Goal: Task Accomplishment & Management: Use online tool/utility

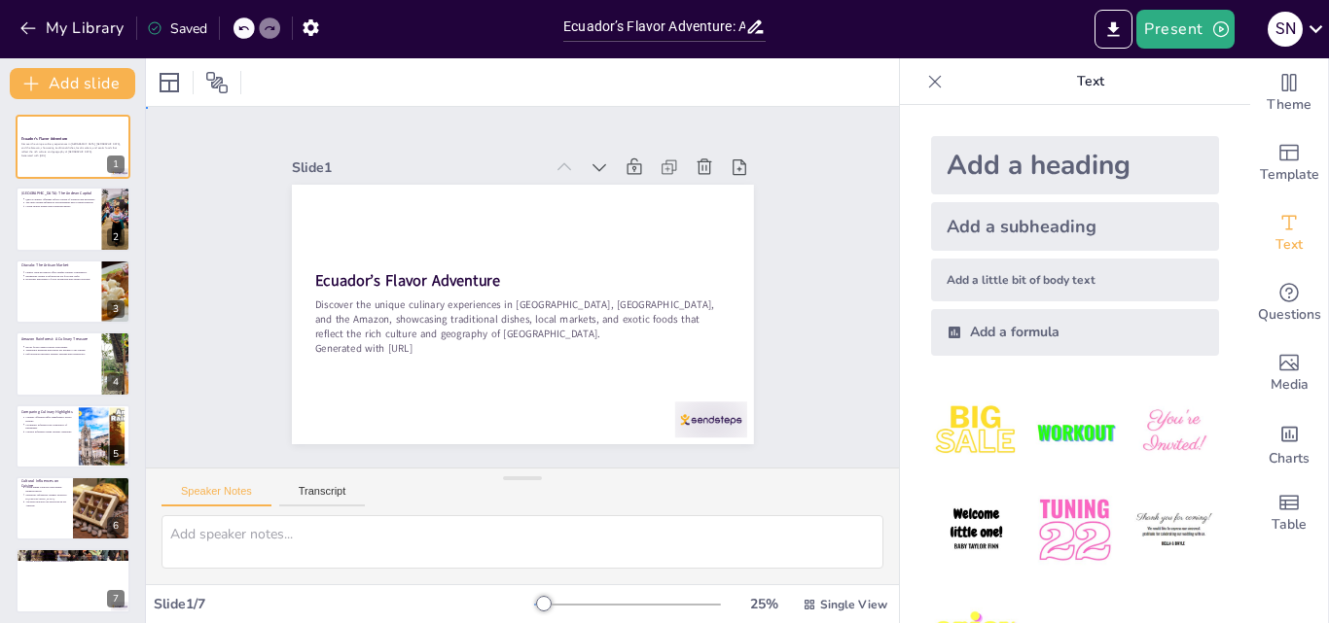
click at [785, 251] on div "Slide 1 Ecuador’s Flavor Adventure Discover the unique culinary experiences in …" at bounding box center [522, 287] width 571 height 314
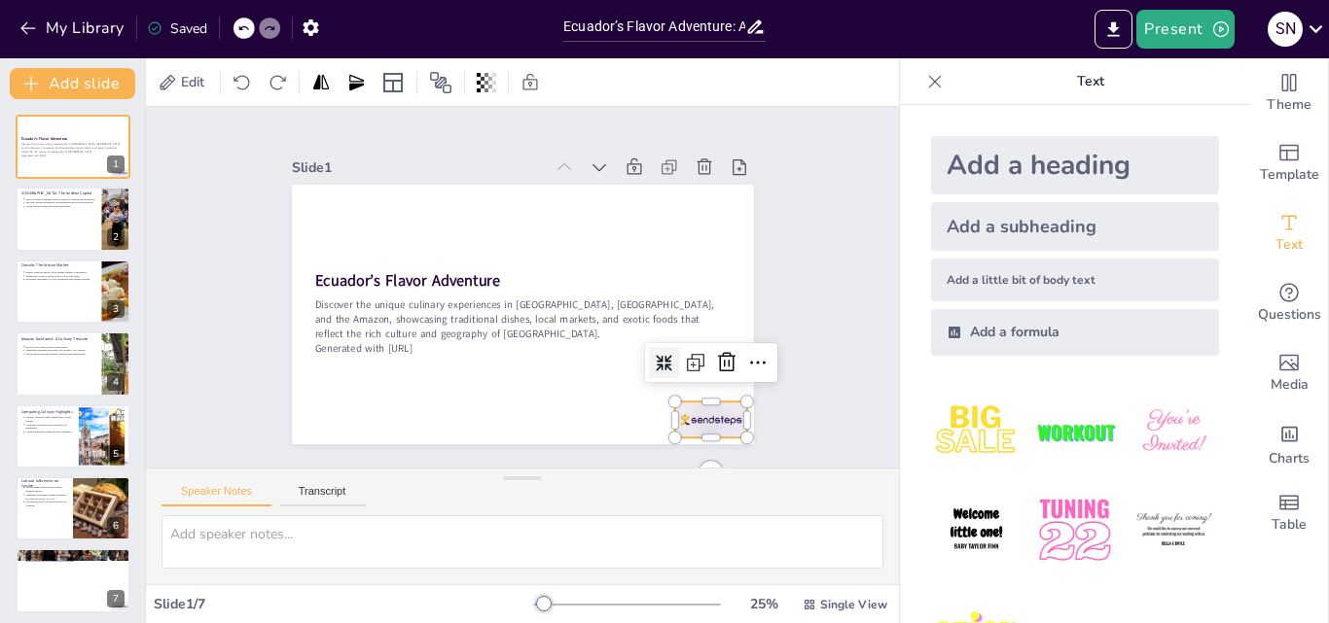
click at [703, 402] on div at bounding box center [710, 420] width 72 height 36
click at [715, 363] on icon at bounding box center [726, 362] width 23 height 23
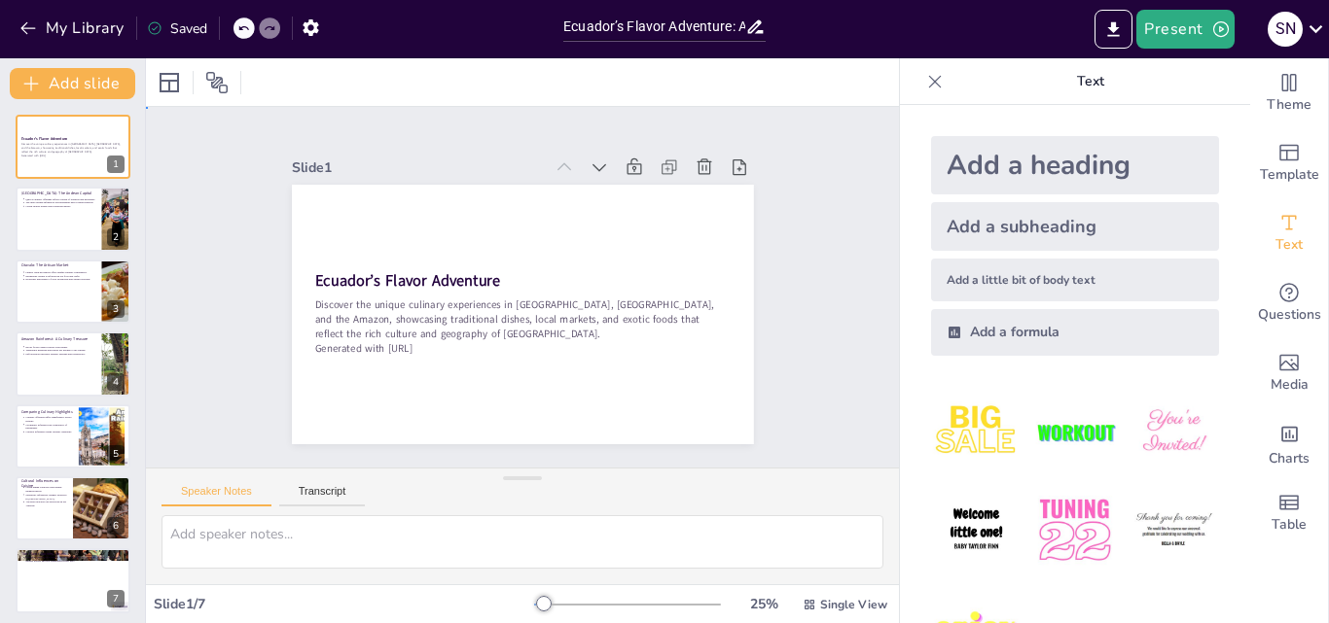
click at [761, 363] on div "Slide 1 Ecuador’s Flavor Adventure Discover the unique culinary experiences in …" at bounding box center [522, 287] width 571 height 314
click at [780, 346] on div "Slide 1 Ecuador’s Flavor Adventure Discover the unique culinary experiences in …" at bounding box center [522, 287] width 571 height 314
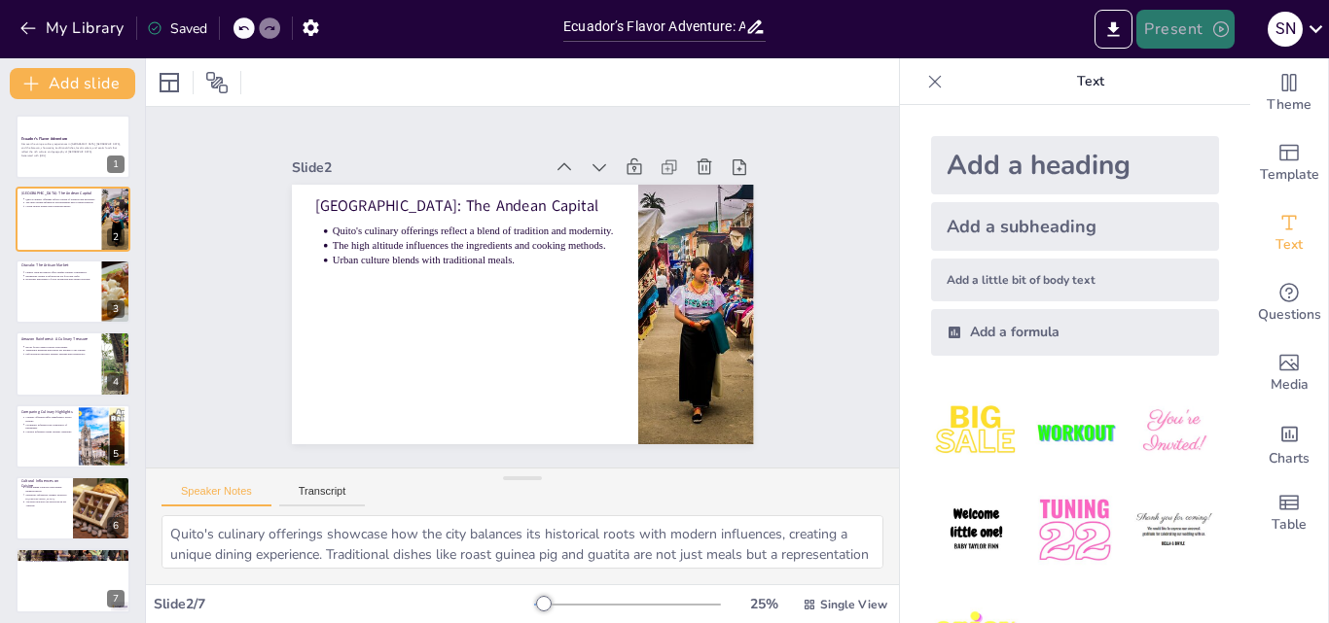
click at [1189, 23] on button "Present" at bounding box center [1184, 29] width 97 height 39
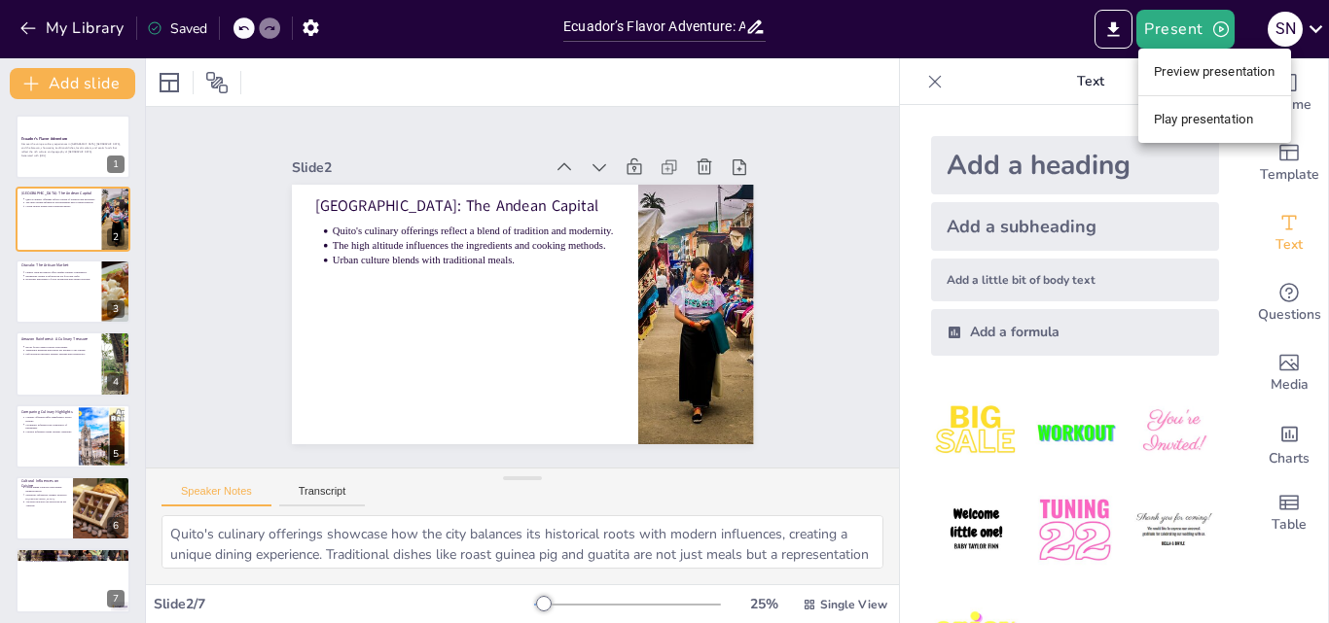
click at [1224, 90] on ul "Preview presentation Play presentation" at bounding box center [1214, 96] width 153 height 94
click at [1224, 74] on li "Preview presentation" at bounding box center [1214, 71] width 153 height 31
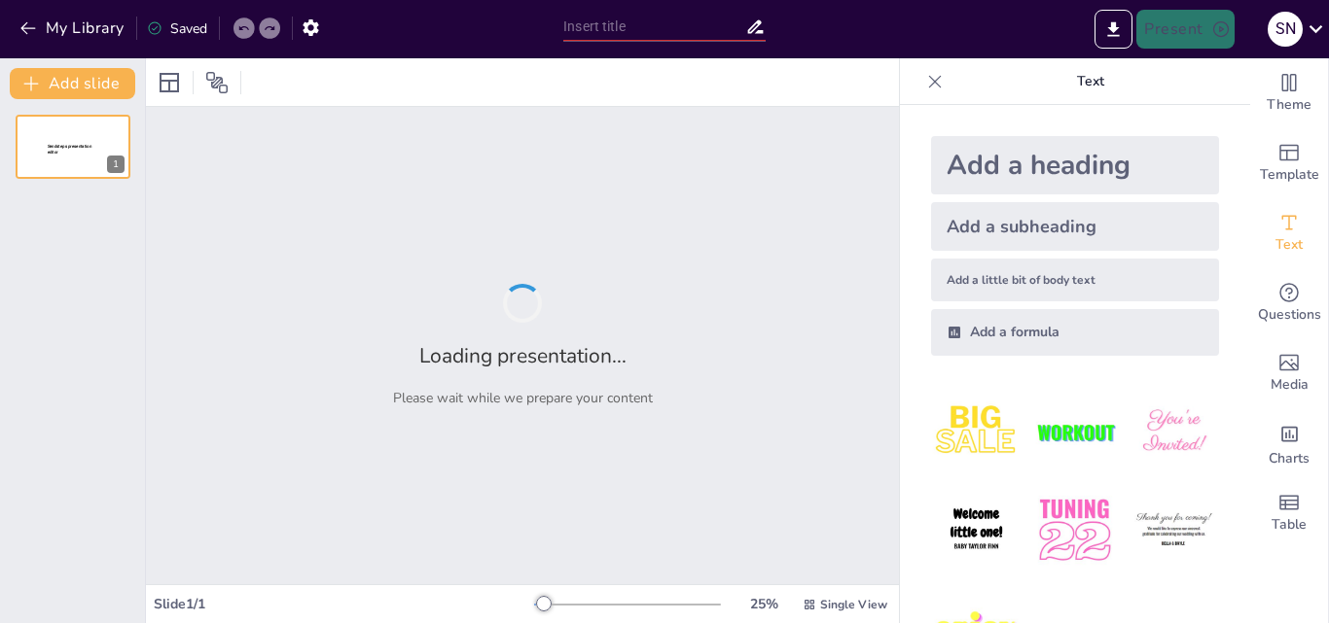
type input "Ecuador’s Flavor Adventure: A Culinary Journey Through [GEOGRAPHIC_DATA], [GEOG…"
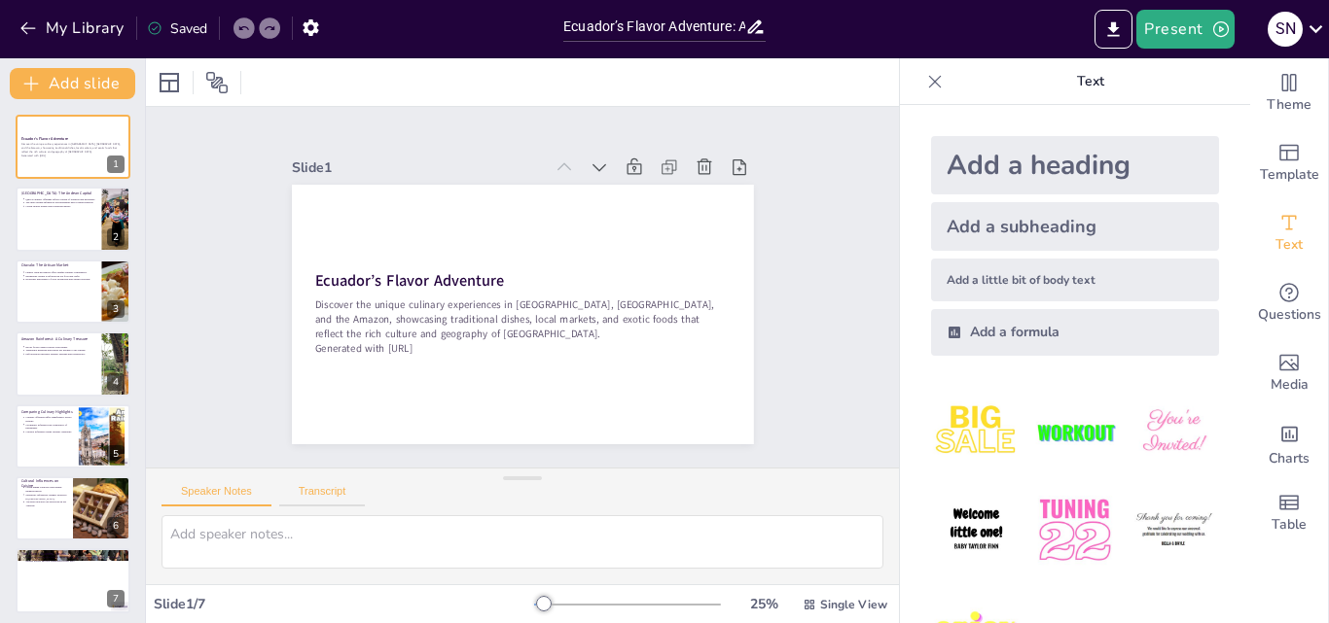
click at [331, 492] on button "Transcript" at bounding box center [322, 495] width 87 height 21
click at [256, 494] on button "Speaker Notes" at bounding box center [216, 495] width 110 height 21
click at [8, 258] on div "Ecuador’s Flavor Adventure Discover the unique culinary experiences in Quito, O…" at bounding box center [72, 364] width 145 height 499
click at [28, 274] on p "Indigenous culture is reflected in the food and crafts." at bounding box center [60, 276] width 72 height 4
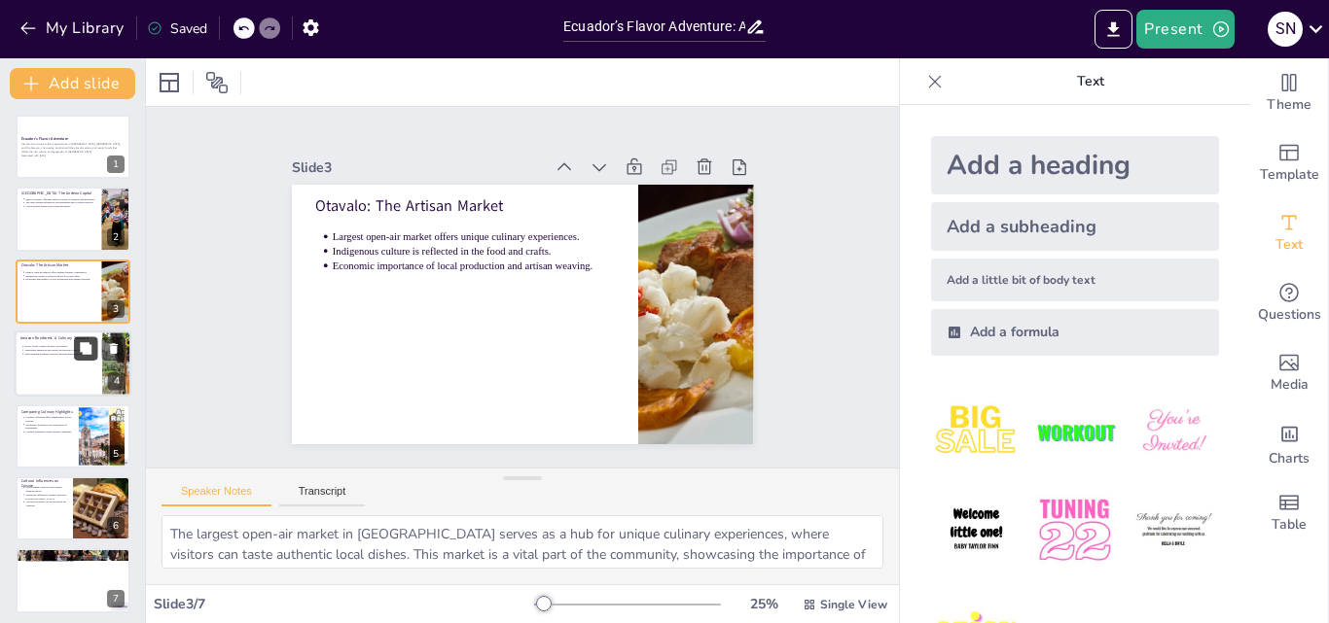
click at [89, 352] on icon at bounding box center [86, 348] width 12 height 12
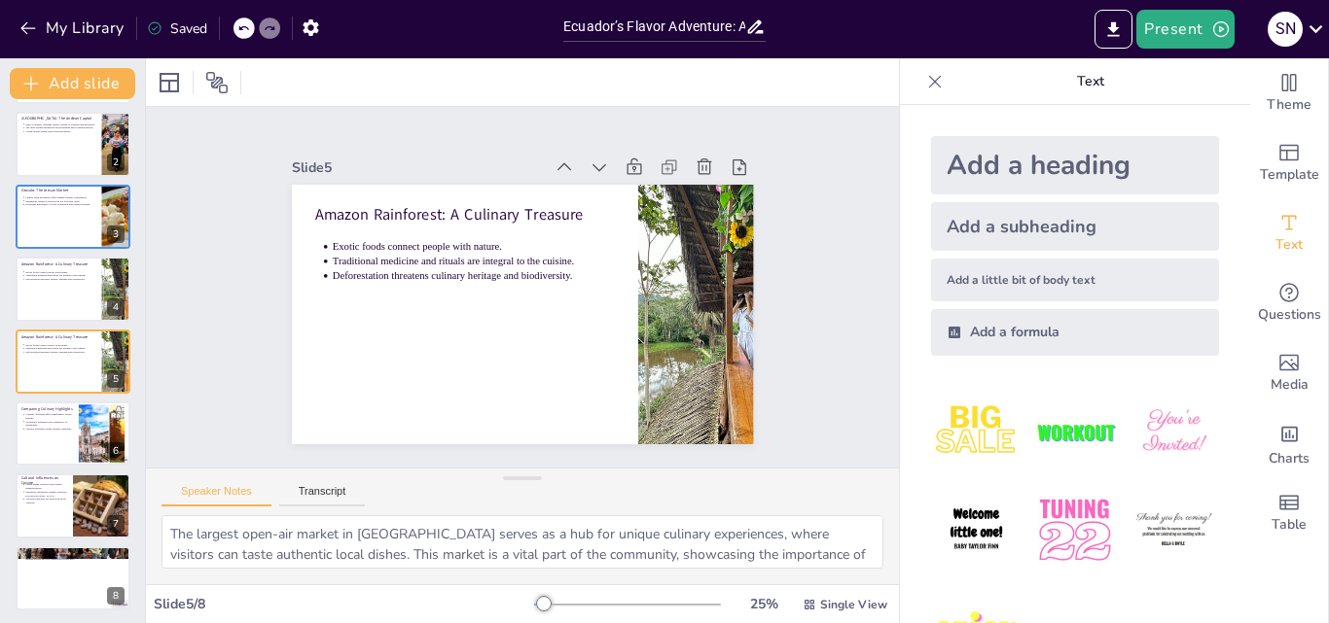
scroll to position [6, 0]
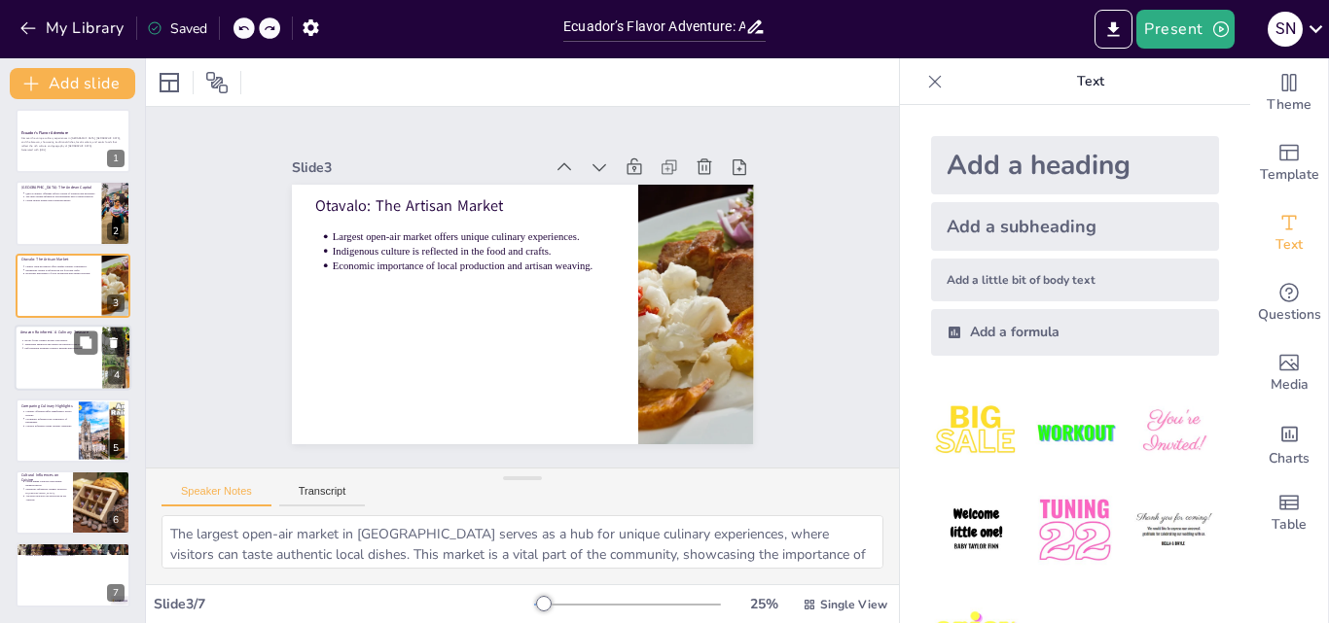
click at [63, 379] on div at bounding box center [73, 358] width 117 height 66
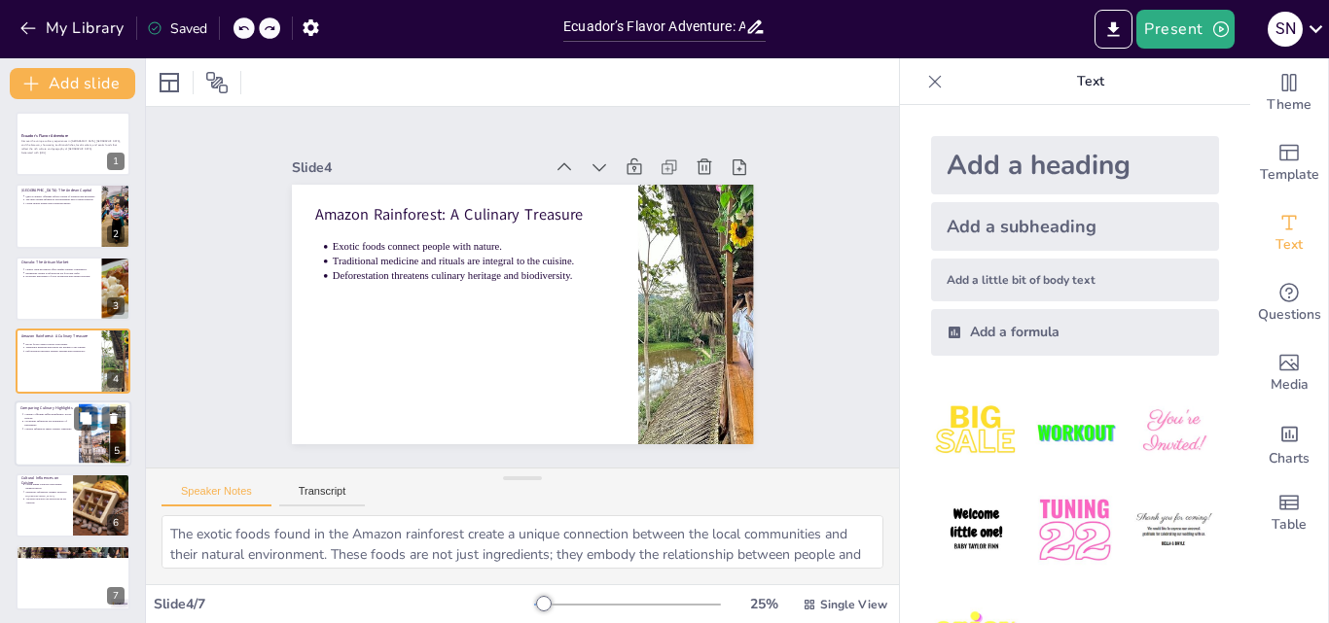
click at [60, 435] on div at bounding box center [73, 434] width 117 height 66
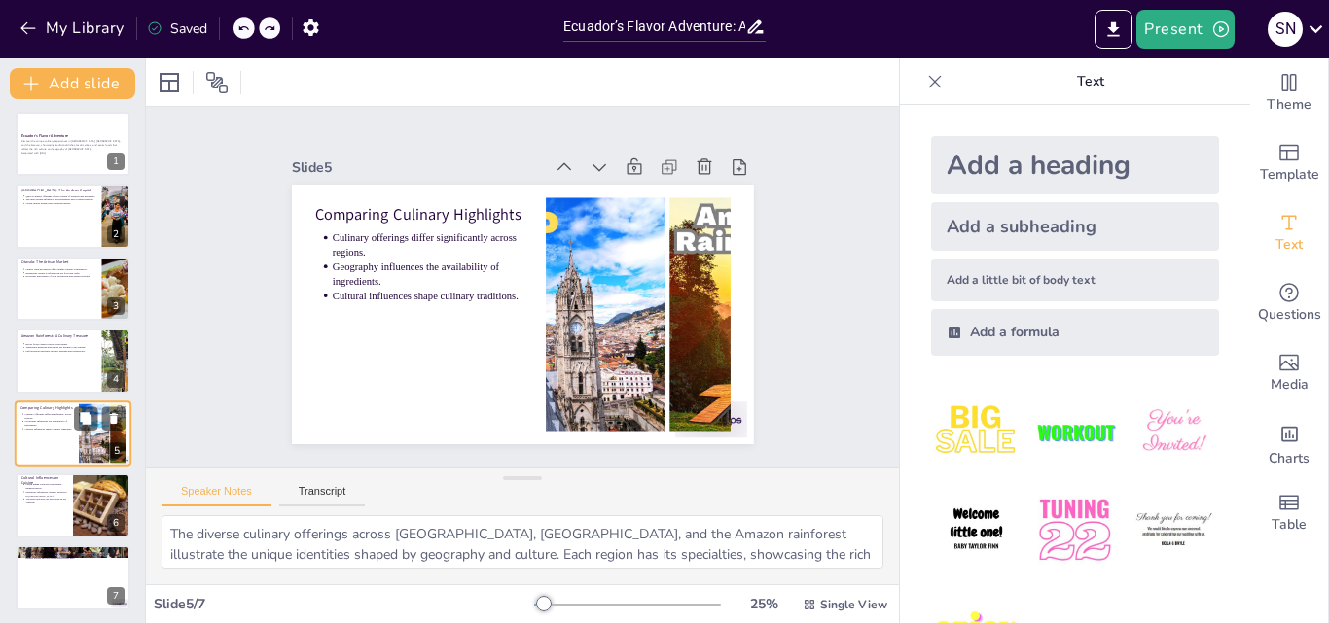
scroll to position [6, 0]
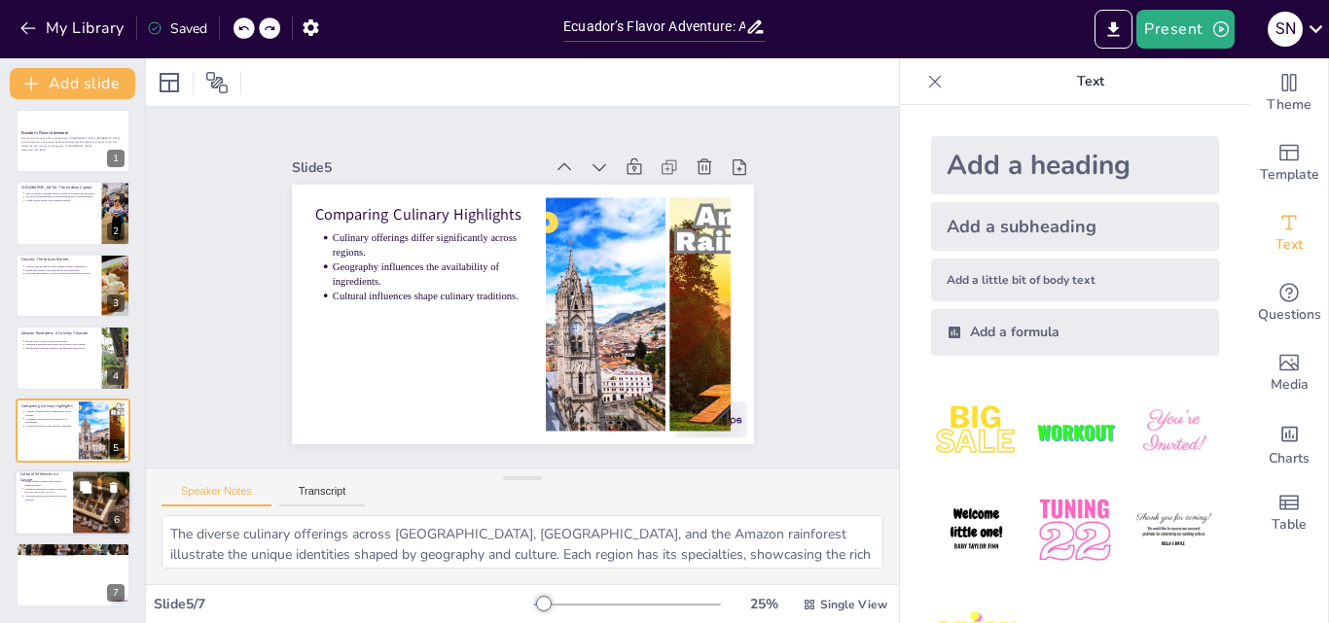
click at [46, 524] on div at bounding box center [73, 503] width 117 height 66
type textarea "The contrast between urban dining in Quito and nature-prepared meals in the Ama…"
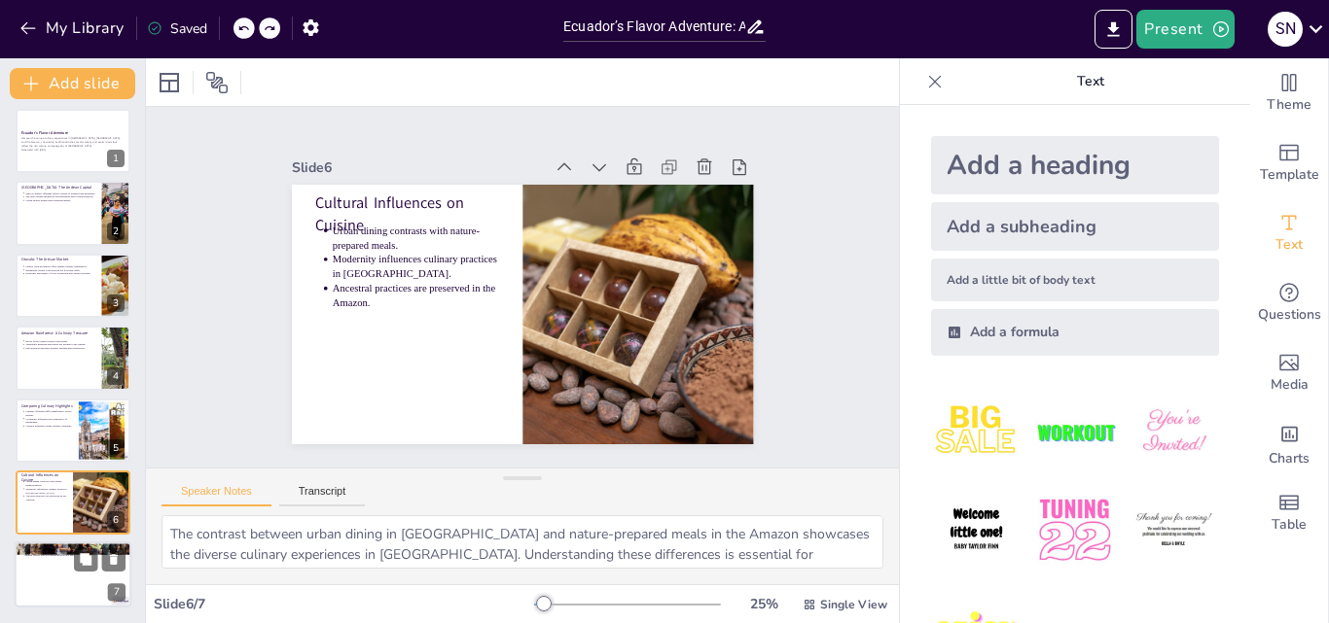
click at [57, 553] on p "Prepare to embark on a culinary adventure through [GEOGRAPHIC_DATA], experienci…" at bounding box center [74, 554] width 101 height 8
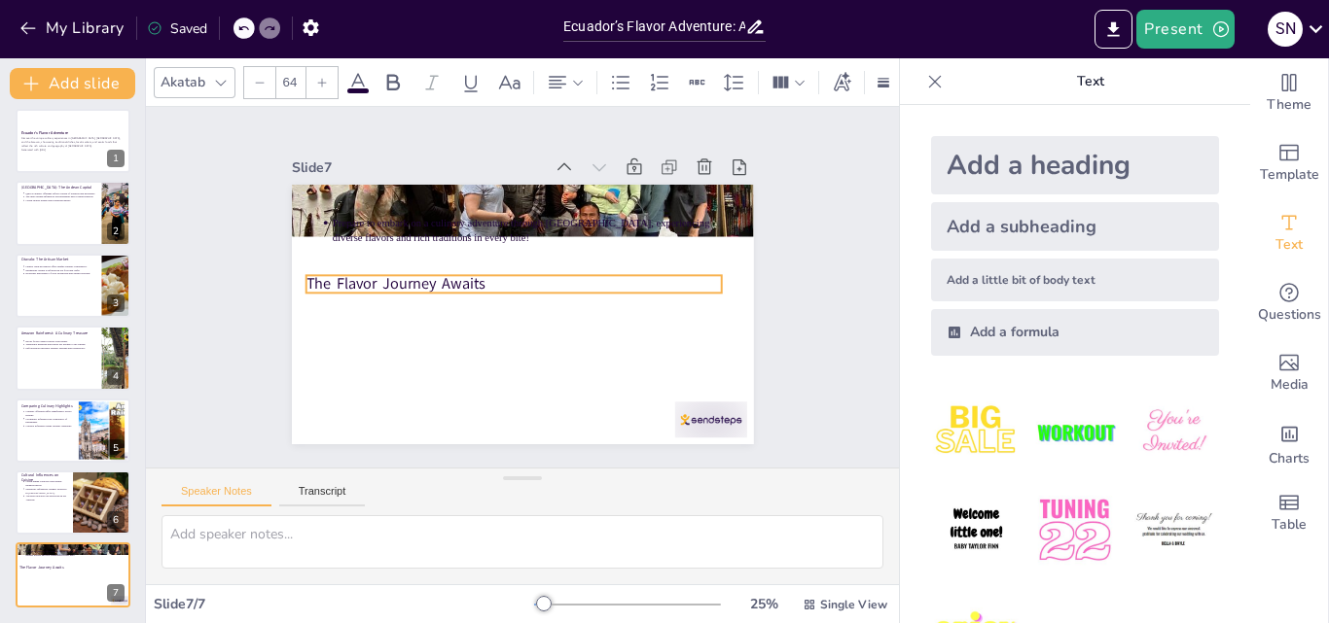
drag, startPoint x: 428, startPoint y: 191, endPoint x: 419, endPoint y: 268, distance: 78.3
click at [419, 268] on p "The Flavor Journey Awaits" at bounding box center [530, 293] width 402 height 149
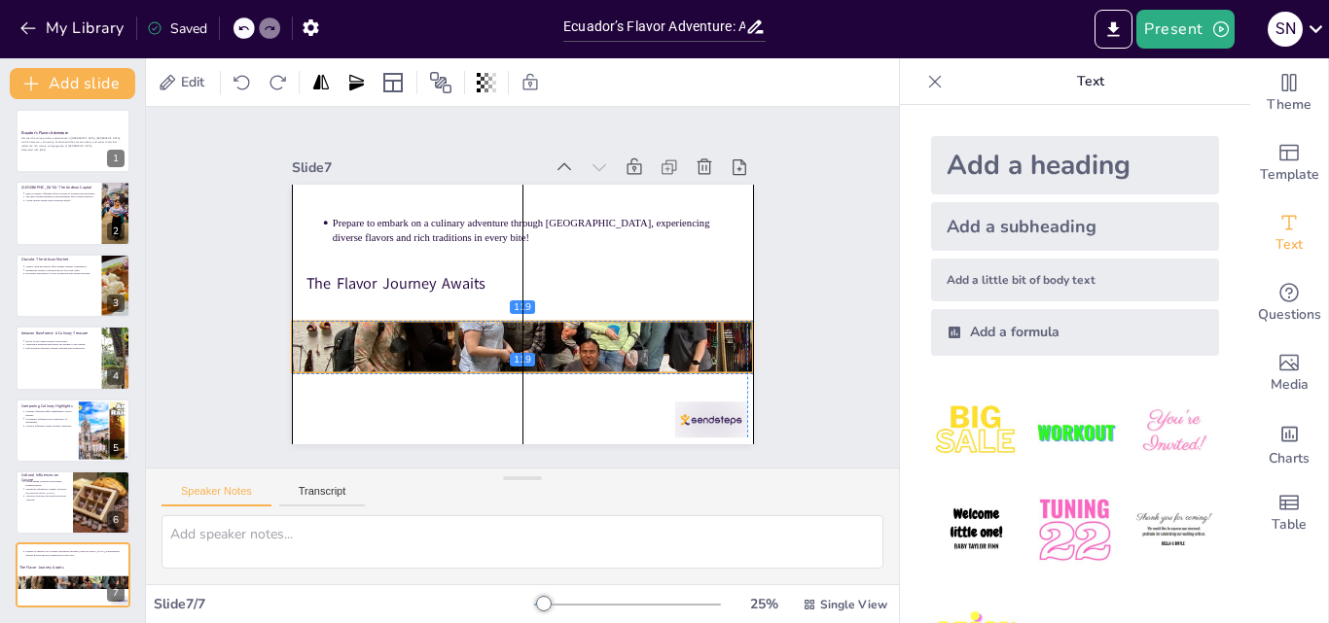
drag, startPoint x: 374, startPoint y: 200, endPoint x: 377, endPoint y: 338, distance: 138.1
click at [375, 339] on div at bounding box center [478, 247] width 538 height 549
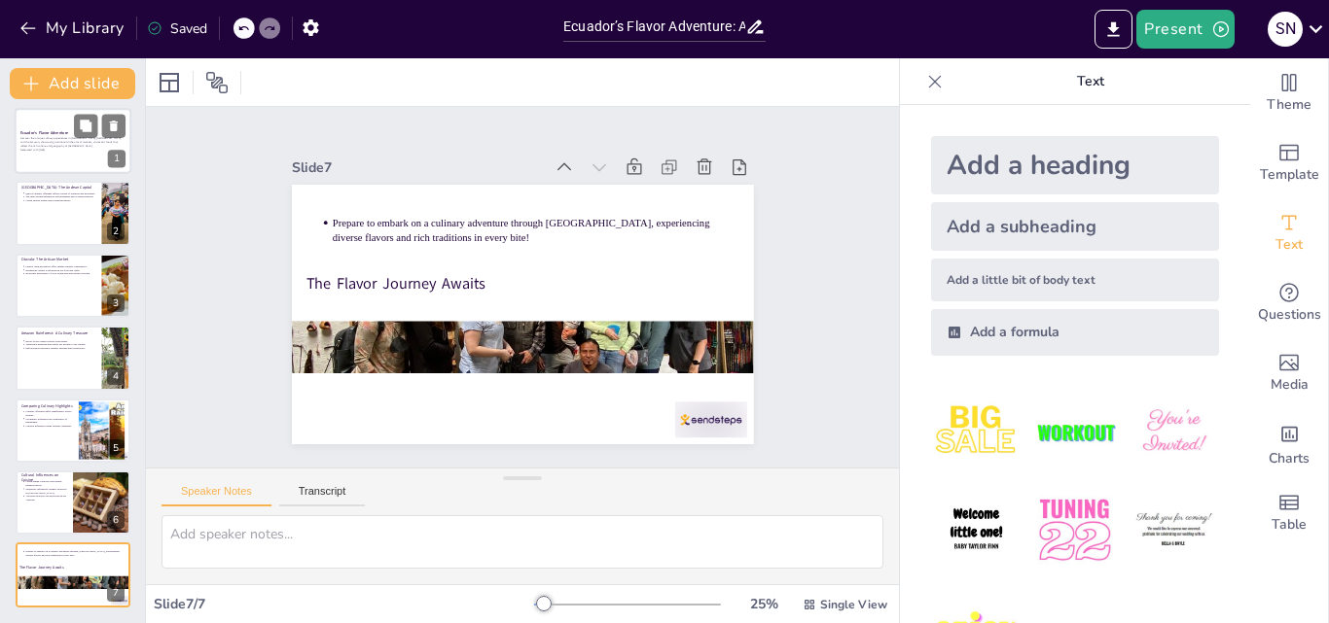
click at [55, 140] on p "Discover the unique culinary experiences in [GEOGRAPHIC_DATA], [GEOGRAPHIC_DATA…" at bounding box center [72, 142] width 105 height 11
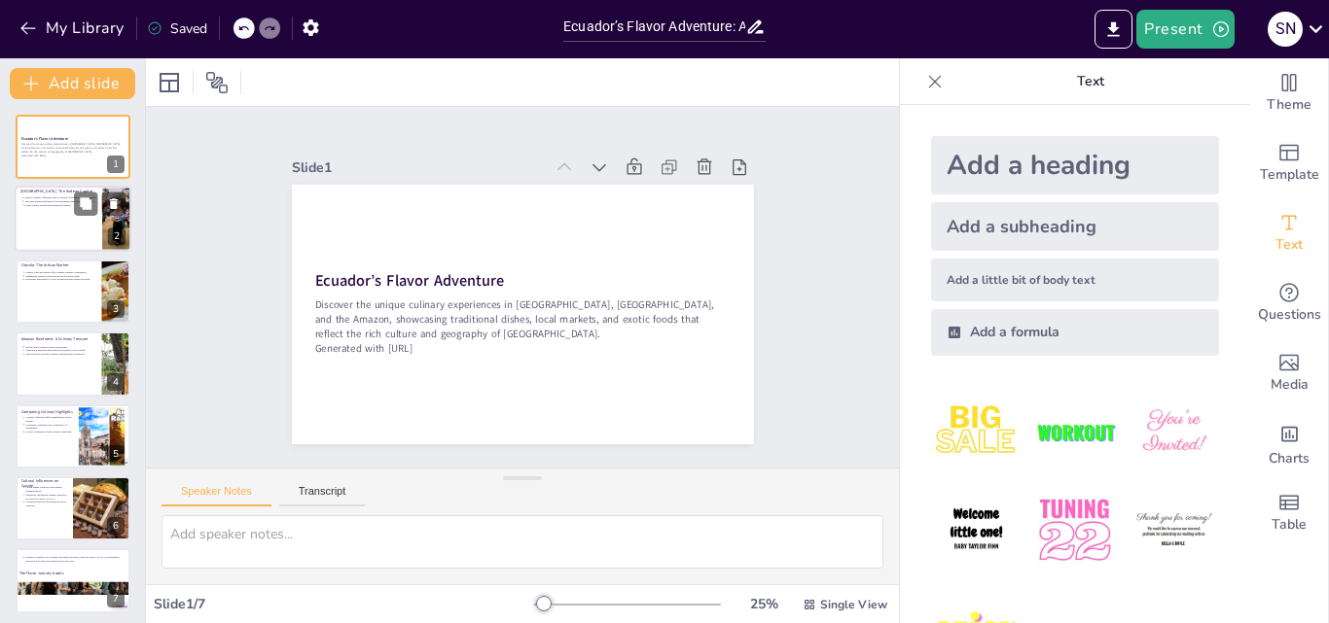
click at [46, 191] on p "[GEOGRAPHIC_DATA]: The Andean Capital" at bounding box center [58, 193] width 76 height 6
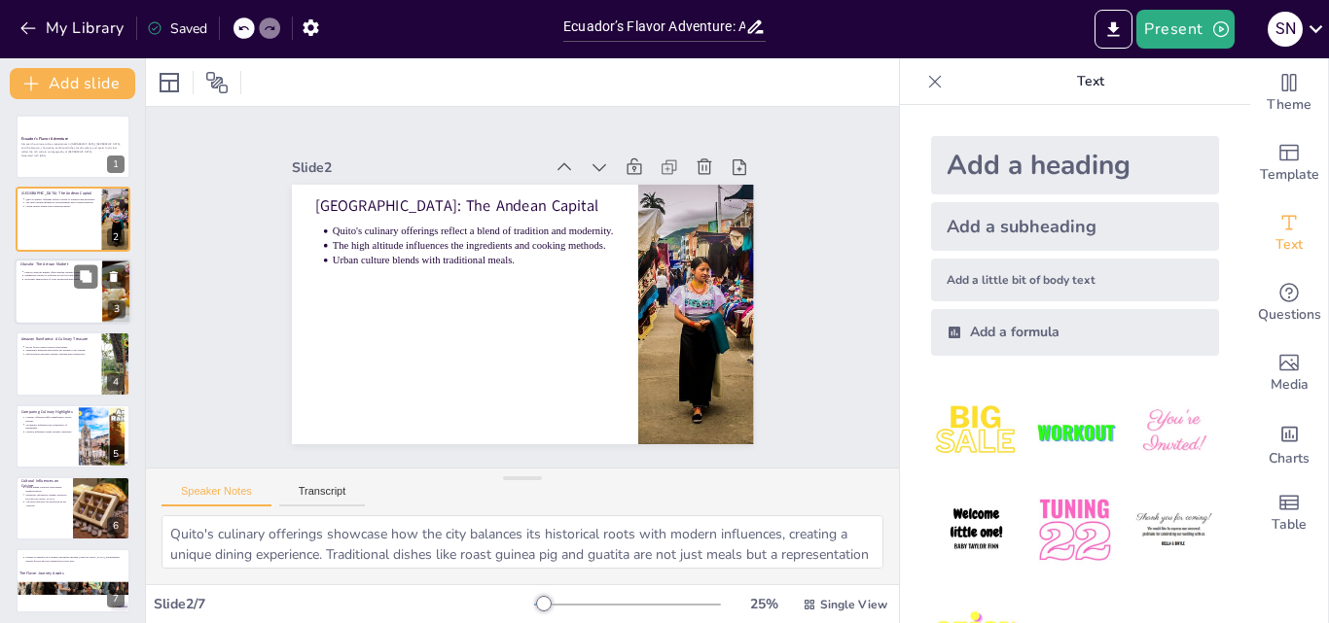
click at [44, 279] on p "Economic importance of local production and artisan weaving." at bounding box center [60, 279] width 72 height 4
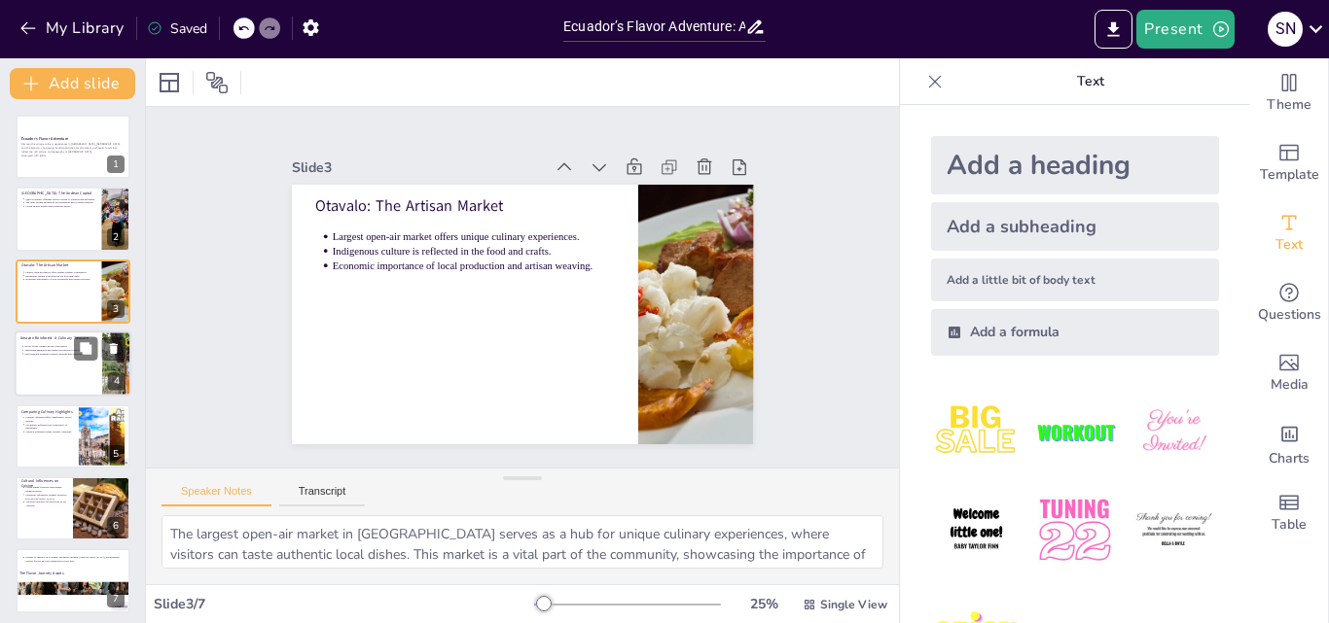
click at [42, 349] on p "Traditional medicine and rituals are integral to the cuisine." at bounding box center [60, 351] width 72 height 4
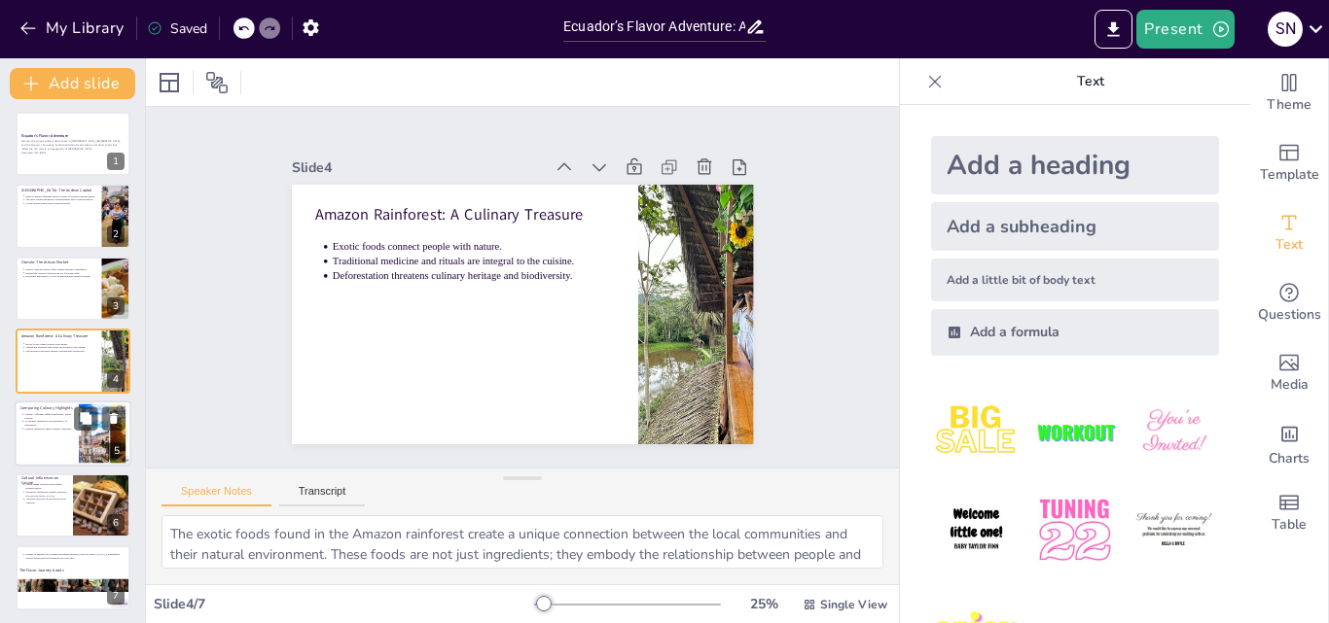
click at [45, 422] on p "Geography influences the availability of ingredients." at bounding box center [48, 423] width 49 height 8
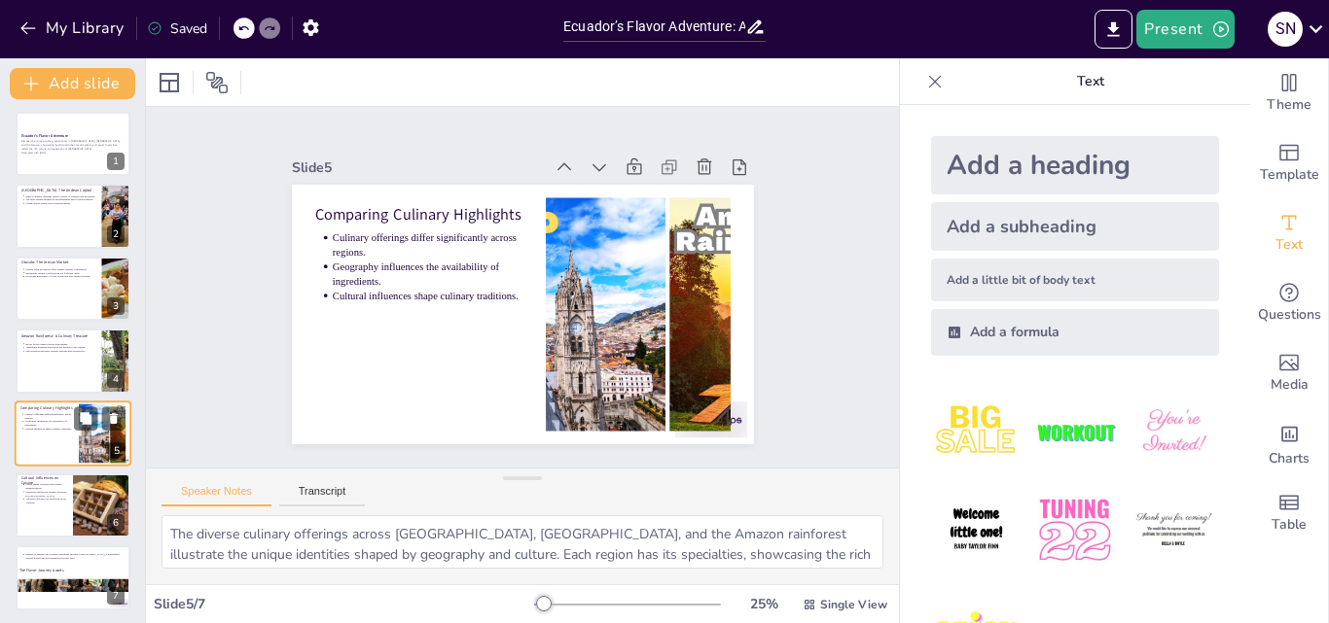
scroll to position [6, 0]
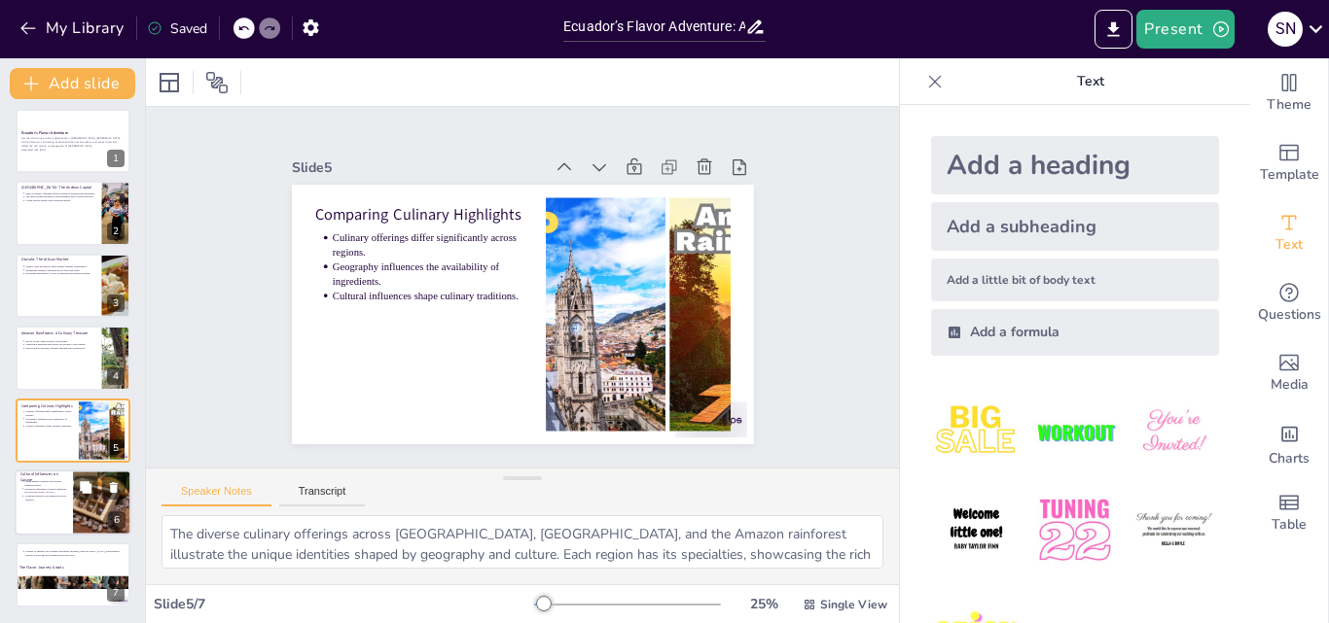
click at [46, 513] on div at bounding box center [73, 503] width 117 height 66
type textarea "The contrast between urban dining in Quito and nature-prepared meals in the Ama…"
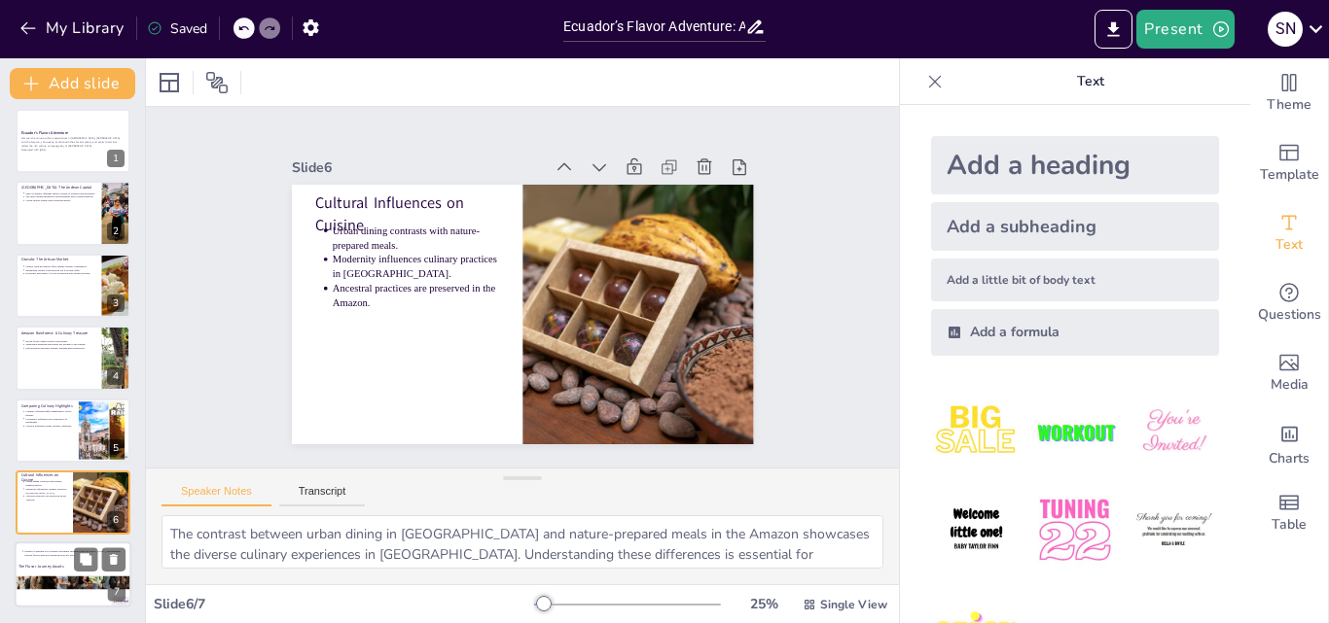
click at [69, 579] on div at bounding box center [73, 584] width 117 height 78
